Goal: Find specific page/section

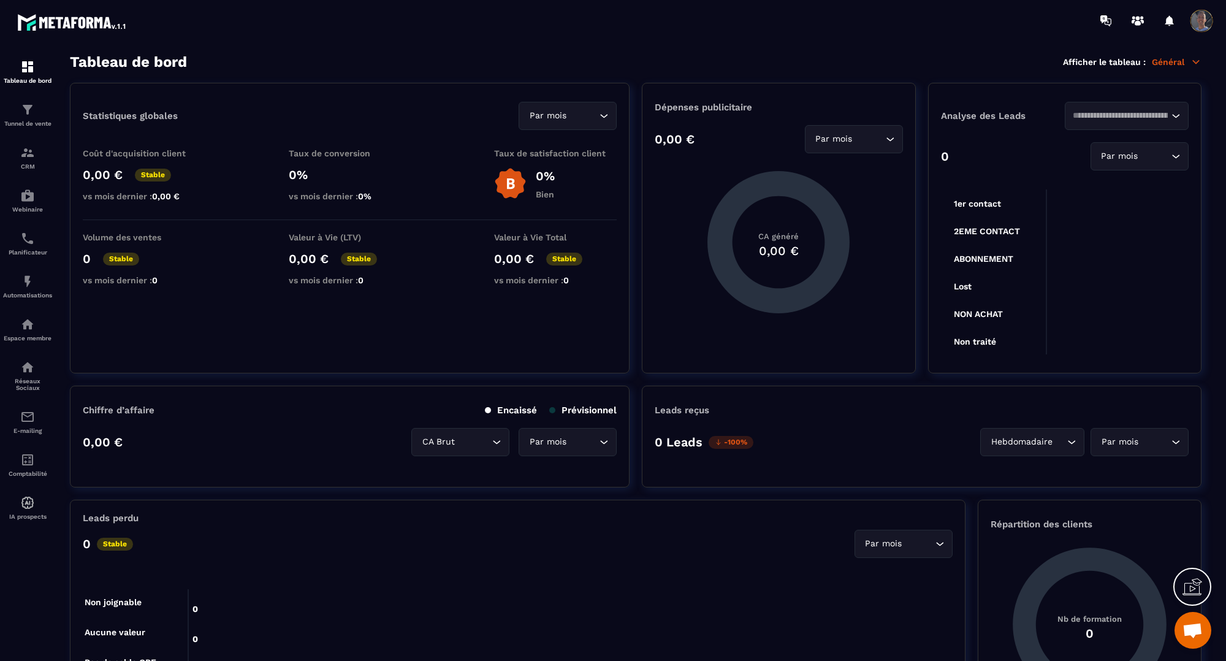
scroll to position [2164, 0]
click at [40, 123] on p "Tunnel de vente" at bounding box center [27, 123] width 49 height 7
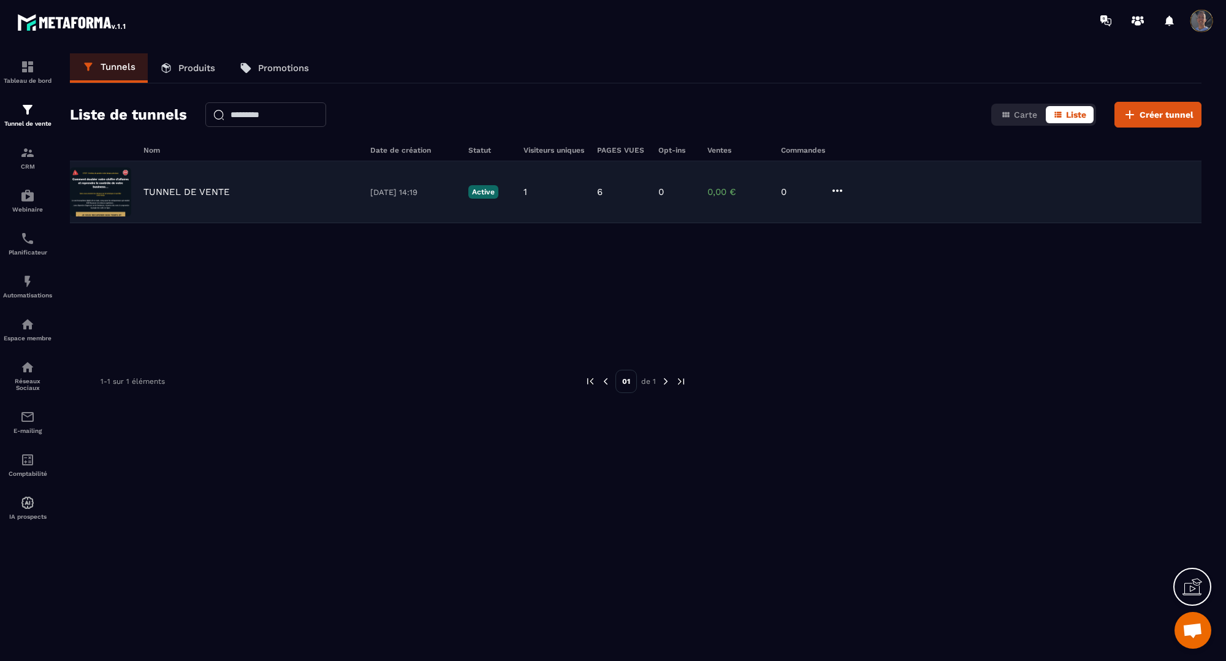
click at [105, 188] on figure at bounding box center [100, 191] width 61 height 49
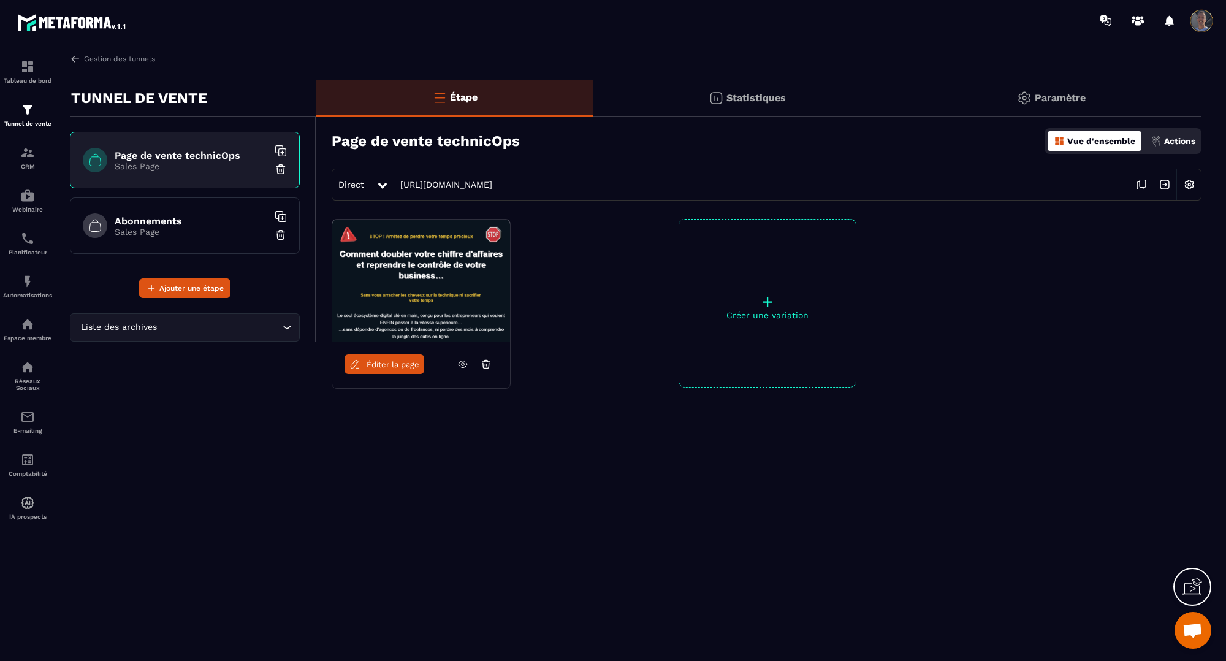
click at [198, 224] on h6 "Abonnements" at bounding box center [191, 221] width 153 height 12
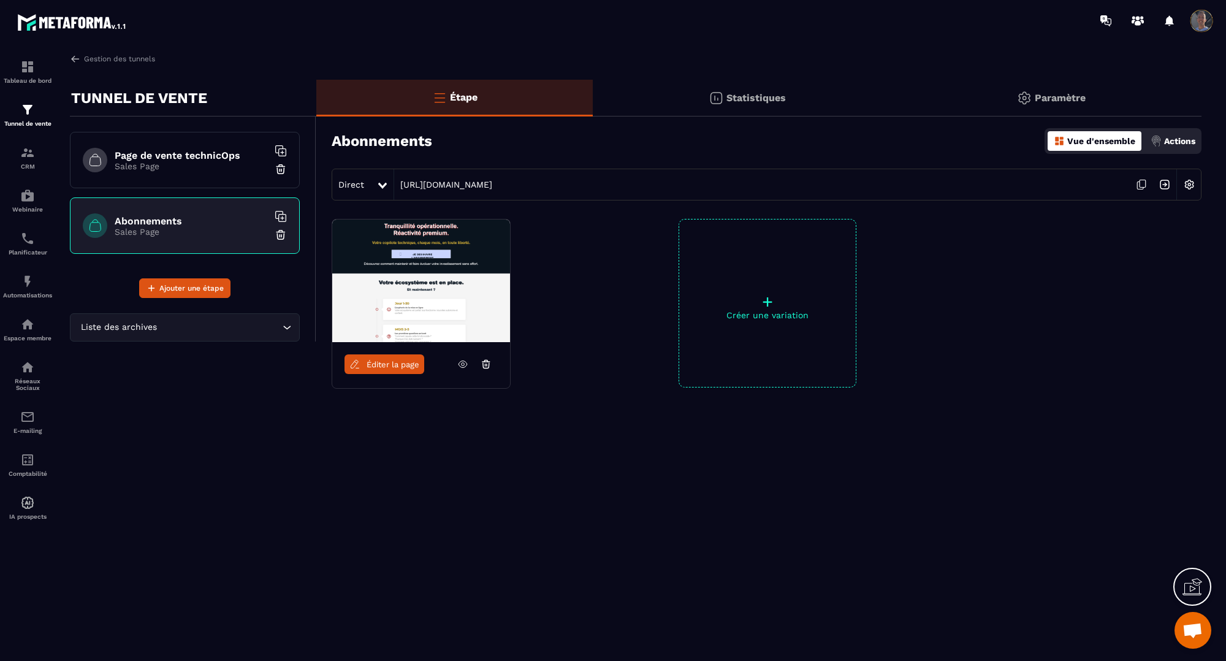
click at [197, 148] on div "Page de vente technicOps Sales Page" at bounding box center [185, 160] width 230 height 56
